Goal: Book appointment/travel/reservation

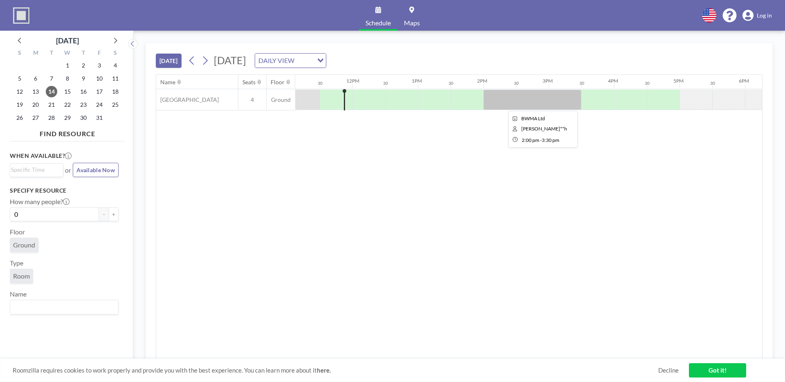
scroll to position [0, 729]
click at [209, 63] on icon at bounding box center [205, 60] width 8 height 12
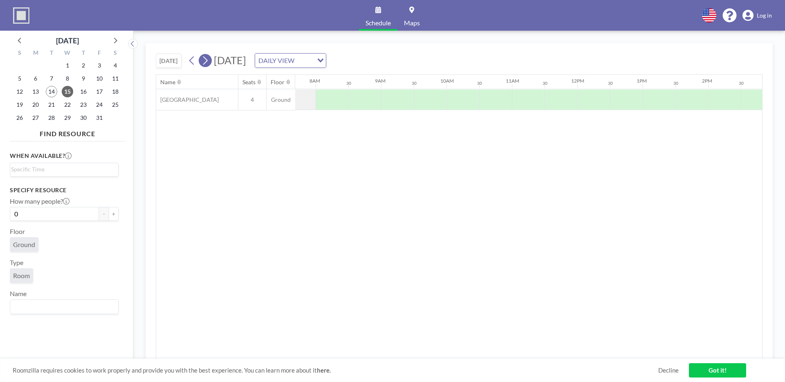
scroll to position [0, 523]
click at [209, 63] on icon at bounding box center [205, 60] width 8 height 12
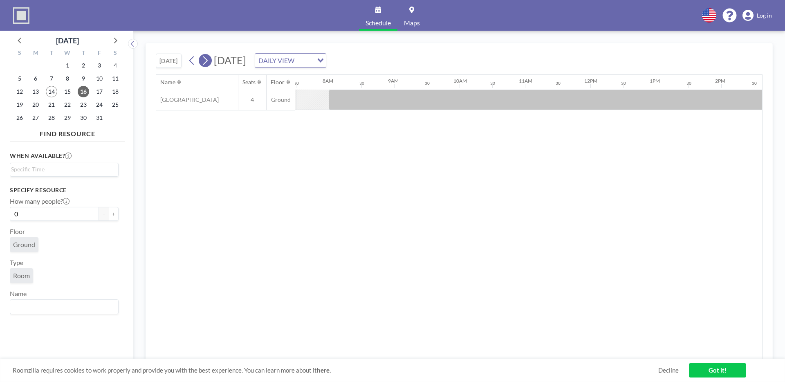
scroll to position [0, 491]
click at [205, 56] on icon at bounding box center [205, 60] width 4 height 9
click at [193, 63] on icon at bounding box center [192, 60] width 8 height 12
click at [209, 60] on icon at bounding box center [205, 60] width 8 height 12
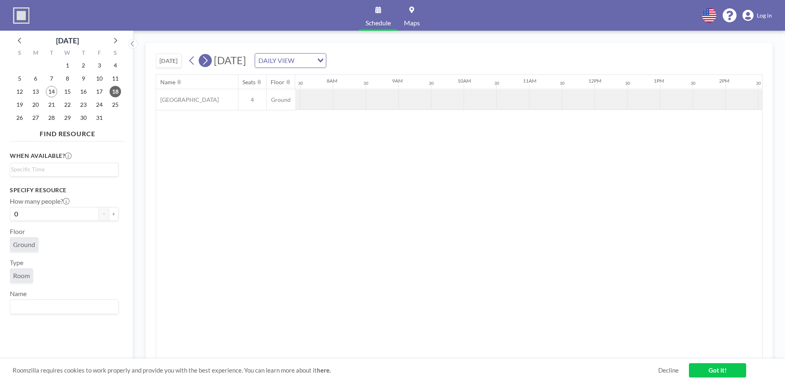
click at [209, 60] on icon at bounding box center [205, 60] width 8 height 12
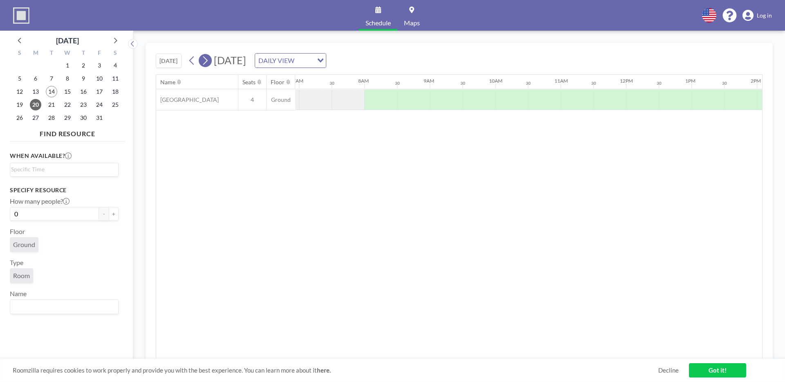
scroll to position [0, 491]
click at [209, 60] on icon at bounding box center [205, 60] width 8 height 12
click at [209, 61] on icon at bounding box center [205, 60] width 8 height 12
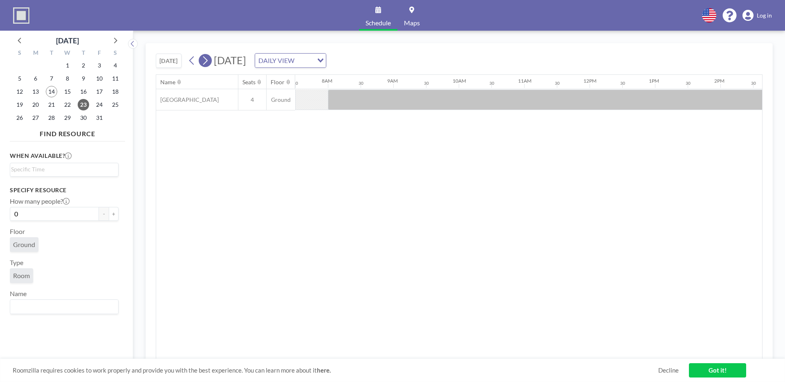
click at [209, 61] on icon at bounding box center [205, 60] width 8 height 12
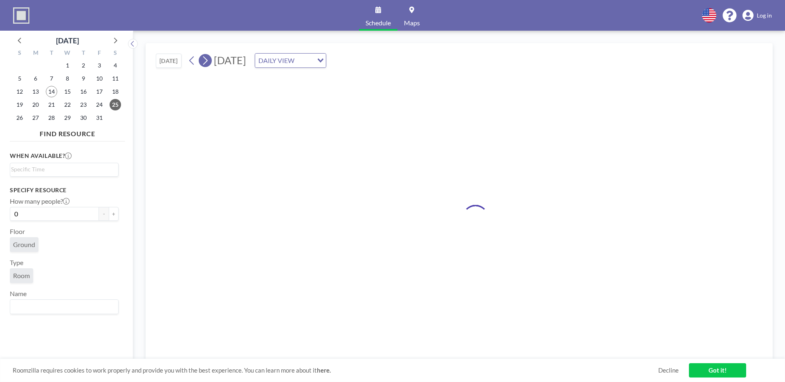
click at [209, 61] on icon at bounding box center [205, 60] width 8 height 12
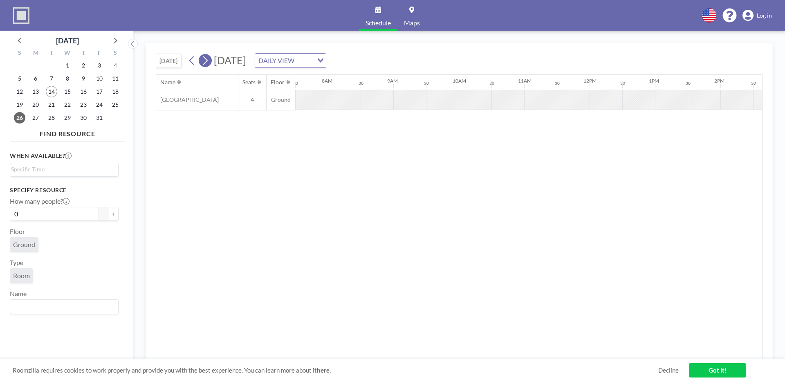
click at [209, 61] on icon at bounding box center [205, 60] width 8 height 12
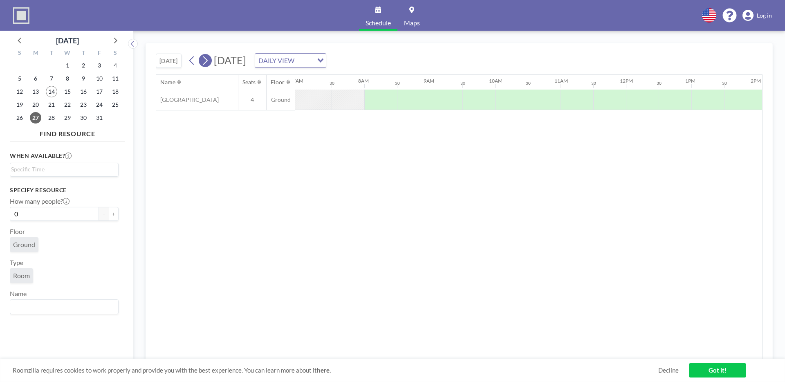
click at [209, 61] on icon at bounding box center [205, 60] width 8 height 12
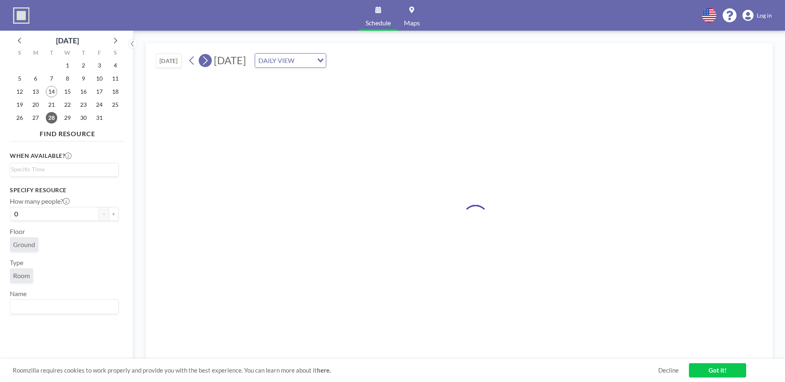
click at [209, 61] on icon at bounding box center [205, 60] width 8 height 12
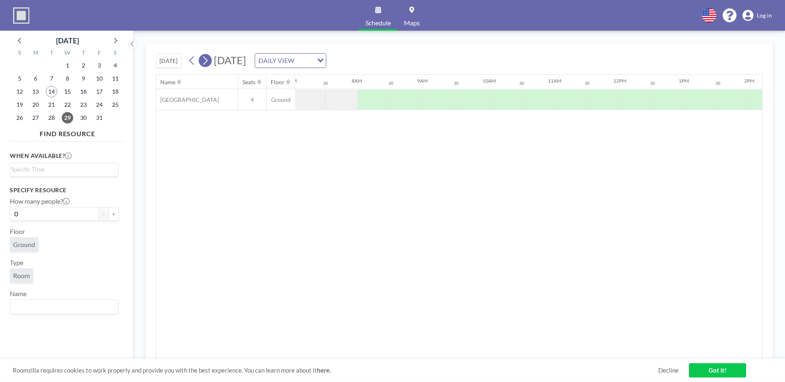
scroll to position [0, 491]
click at [209, 61] on icon at bounding box center [205, 60] width 8 height 12
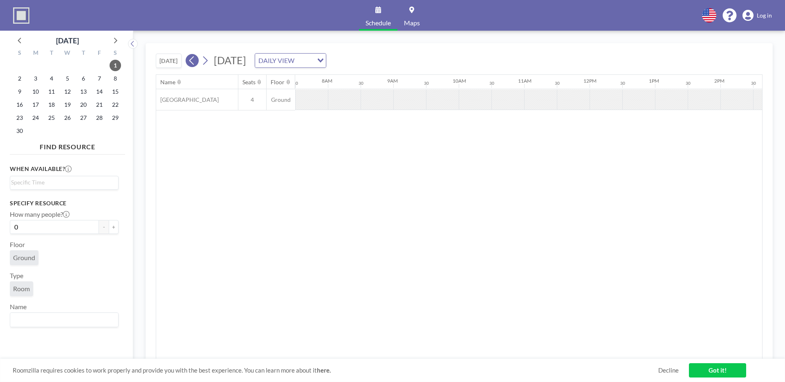
click at [193, 62] on icon at bounding box center [191, 60] width 4 height 9
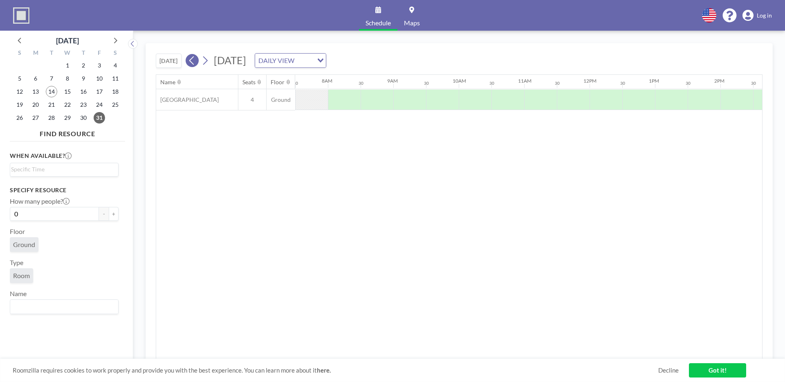
click at [193, 62] on icon at bounding box center [191, 60] width 4 height 9
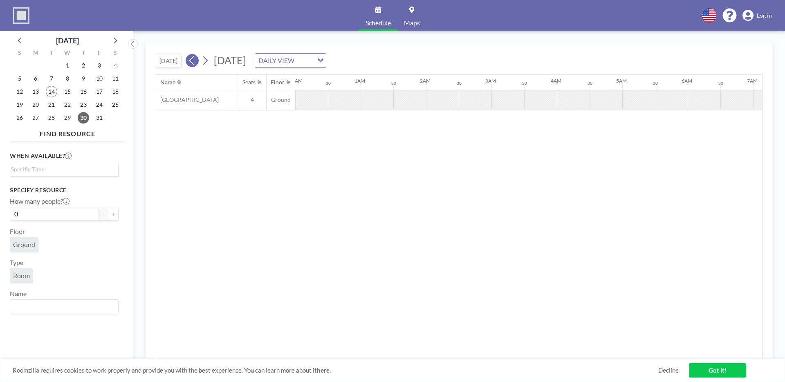
scroll to position [0, 478]
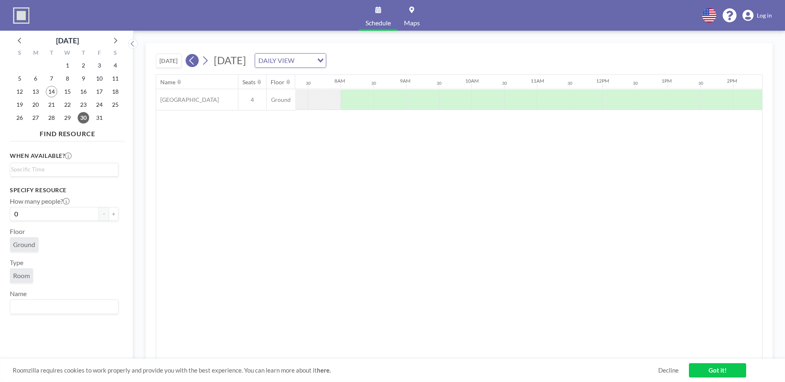
click at [193, 62] on icon at bounding box center [191, 60] width 4 height 9
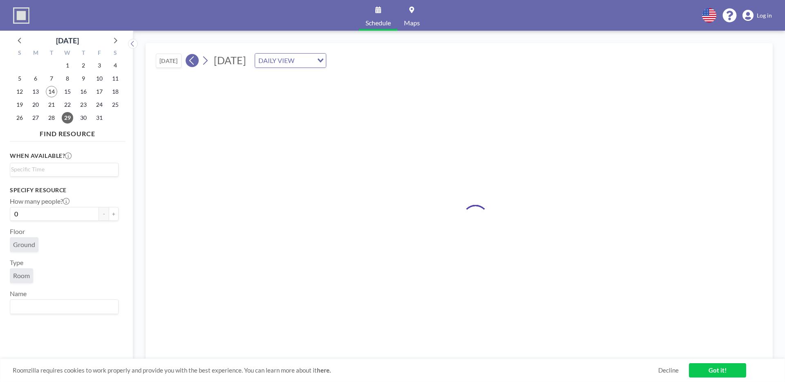
click at [193, 62] on icon at bounding box center [191, 60] width 4 height 9
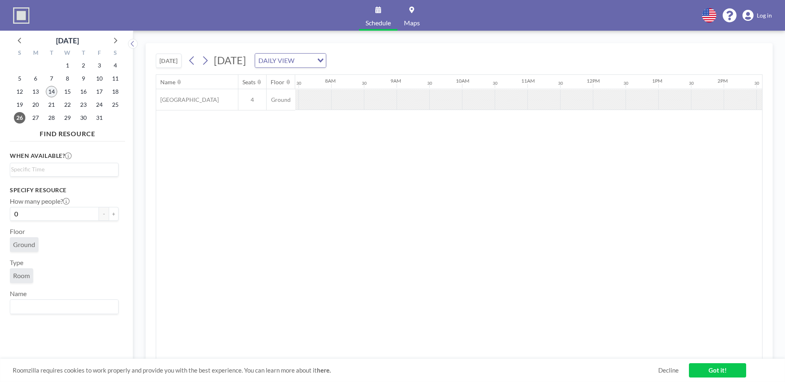
scroll to position [0, 491]
click at [54, 87] on span "14" at bounding box center [51, 91] width 11 height 11
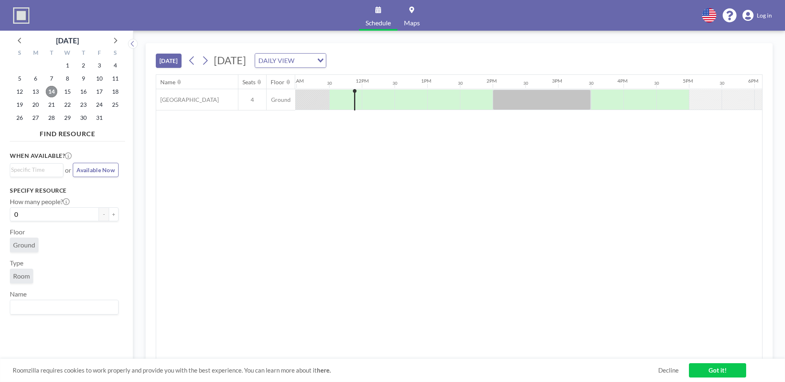
scroll to position [0, 719]
